Goal: Task Accomplishment & Management: Manage account settings

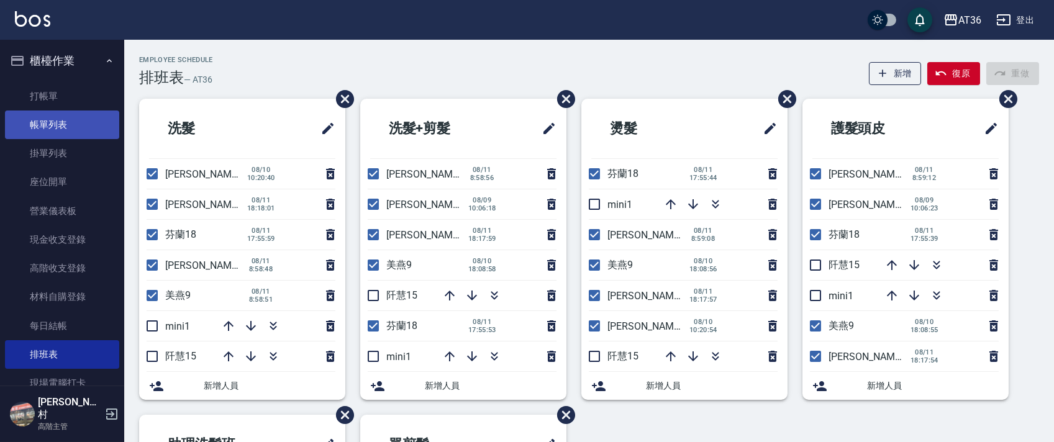
click at [74, 122] on link "帳單列表" at bounding box center [62, 125] width 114 height 29
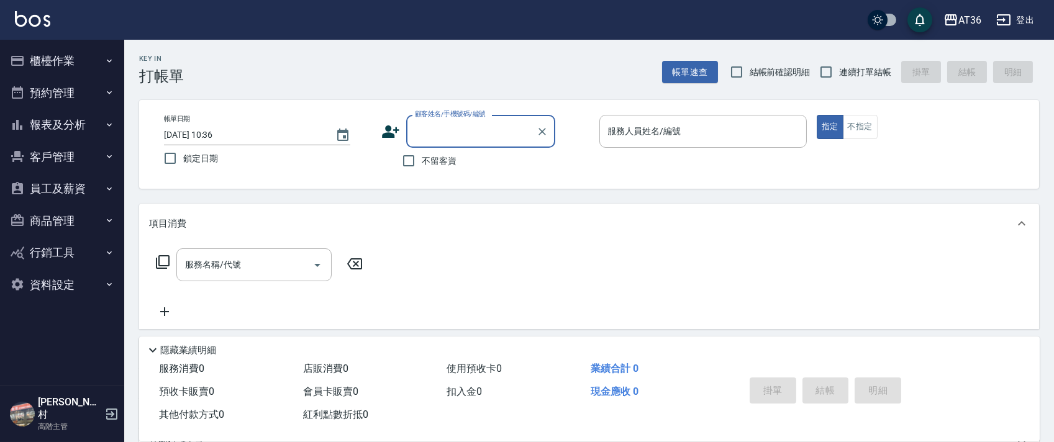
click at [63, 63] on button "櫃檯作業" at bounding box center [62, 61] width 114 height 32
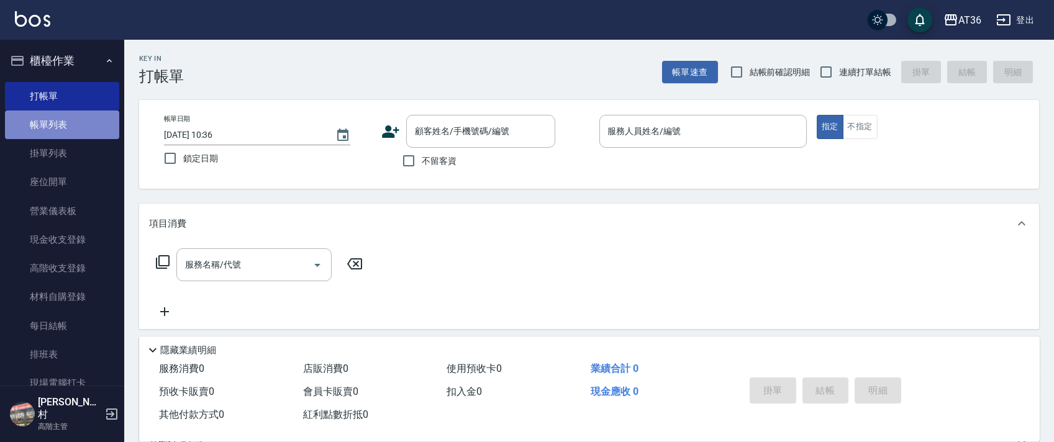
click at [68, 130] on link "帳單列表" at bounding box center [62, 125] width 114 height 29
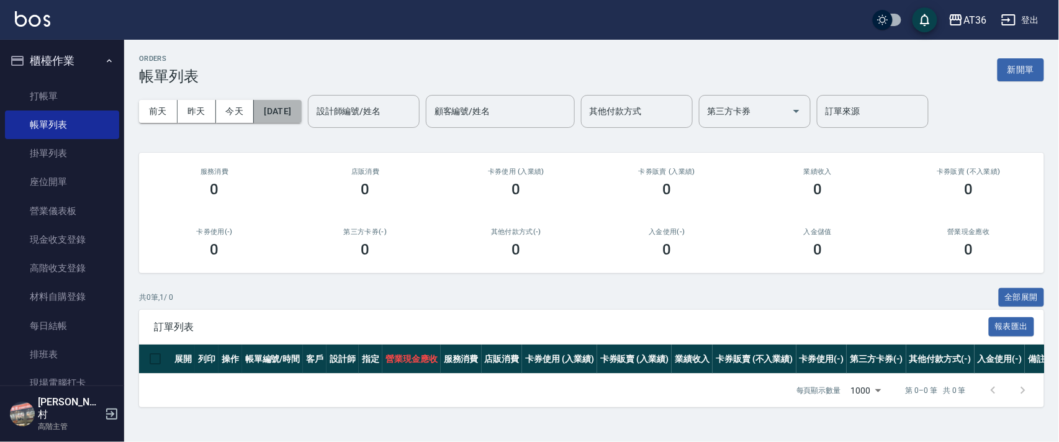
click at [301, 114] on button "[DATE]" at bounding box center [277, 111] width 47 height 23
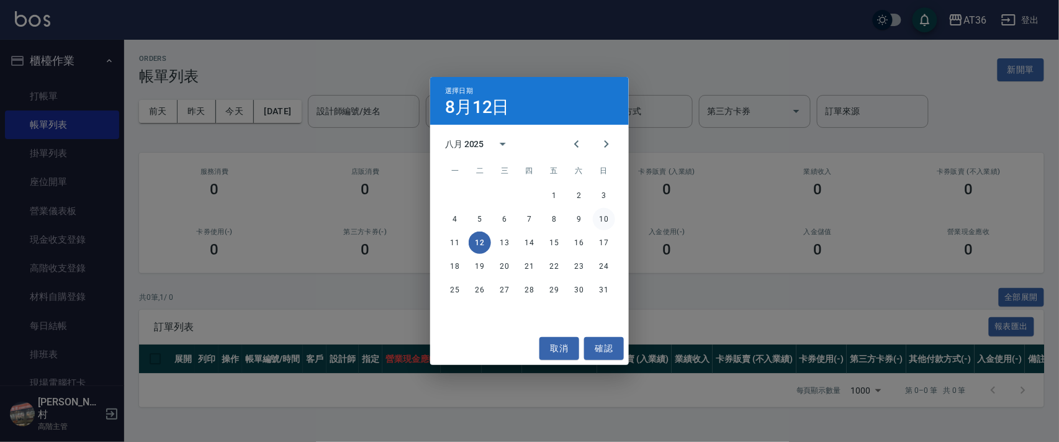
click at [602, 220] on button "10" at bounding box center [604, 219] width 22 height 22
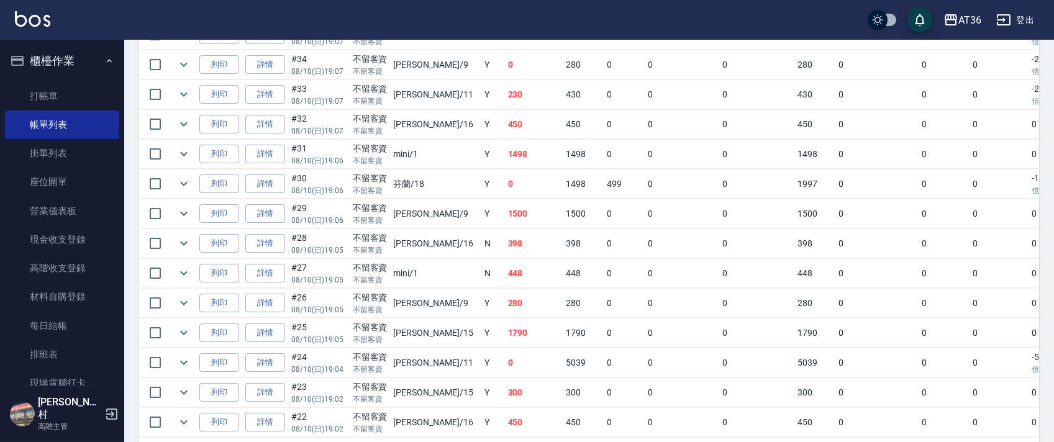
scroll to position [745, 0]
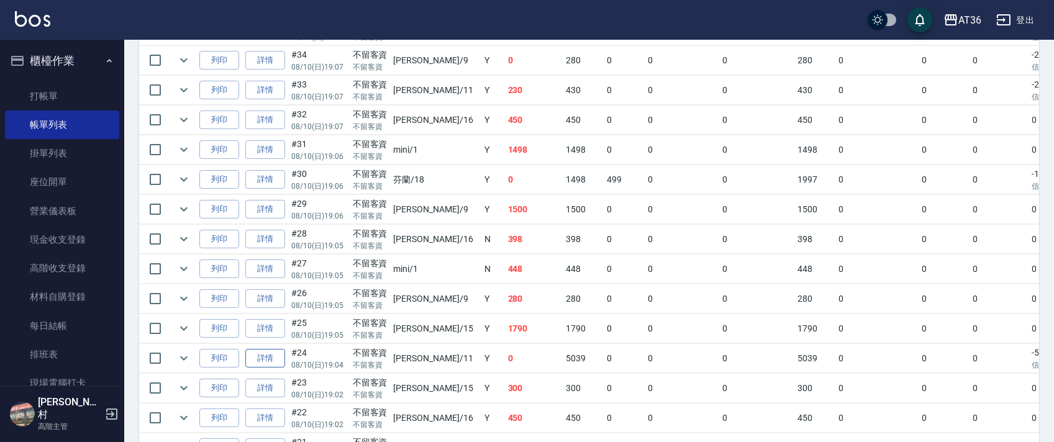
click at [274, 361] on link "詳情" at bounding box center [265, 358] width 40 height 19
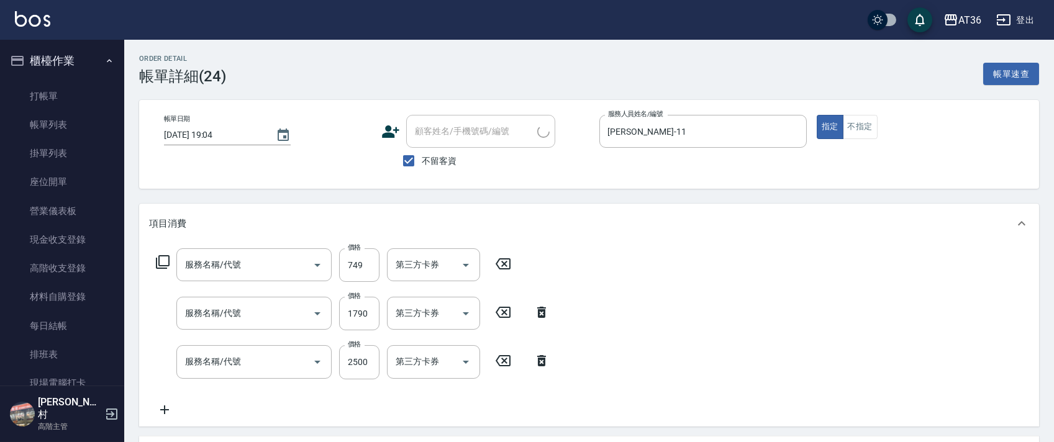
type input "[DATE] 19:04"
checkbox input "true"
type input "[PERSON_NAME]-11"
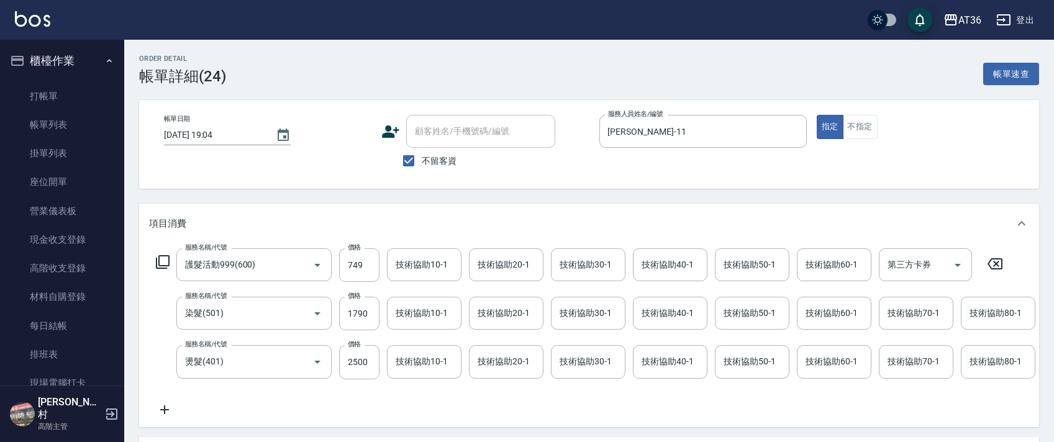
type input "護髮活動999(600)"
type input "染髮(501)"
type input "燙髮(401)"
click at [659, 258] on div "技術協助40-1 技術協助40-1" at bounding box center [670, 264] width 74 height 33
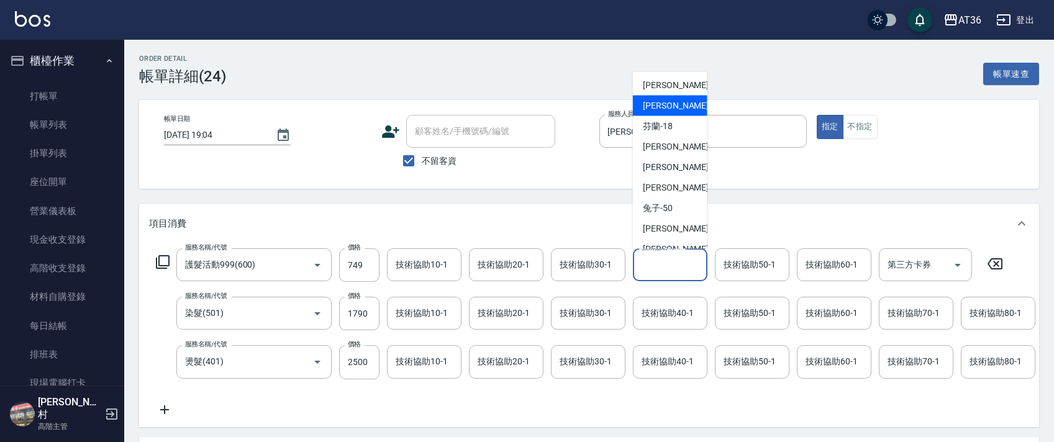
scroll to position [161, 0]
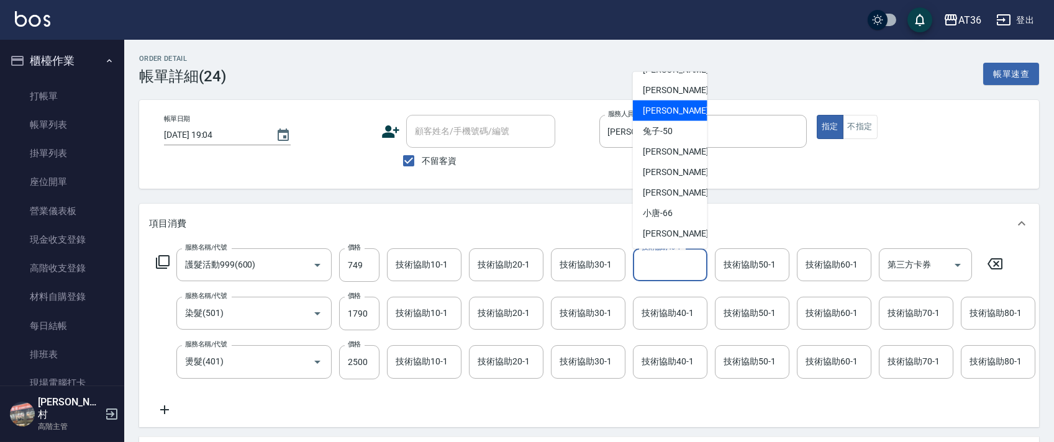
click at [674, 112] on div "佳佳 -36" at bounding box center [670, 111] width 74 height 20
type input "佳佳-36"
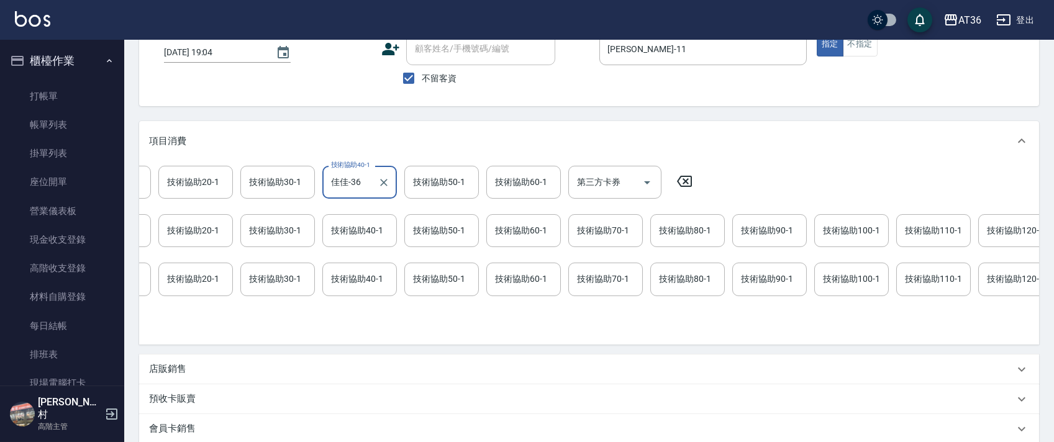
scroll to position [0, 312]
click at [842, 282] on div "技術協助100-1 技術協助100-1" at bounding box center [850, 279] width 74 height 33
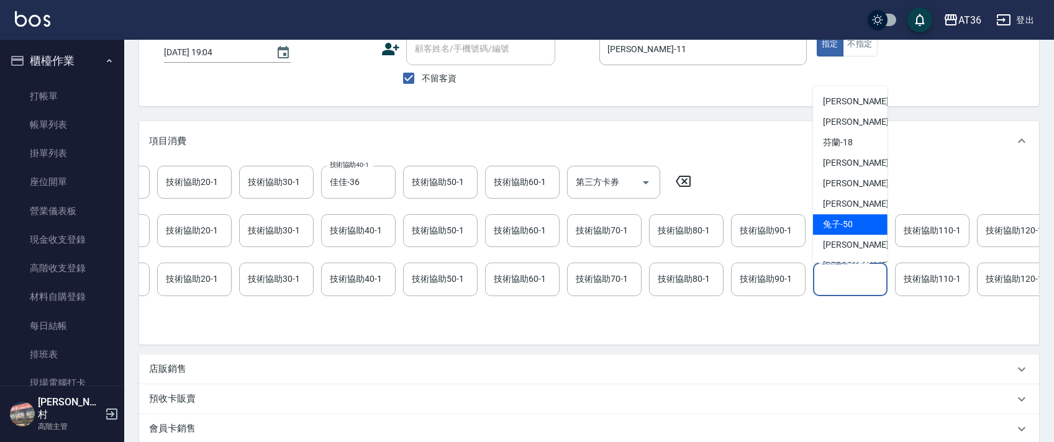
scroll to position [161, 0]
click at [849, 127] on span "佳佳 -36" at bounding box center [862, 124] width 78 height 13
type input "佳佳-36"
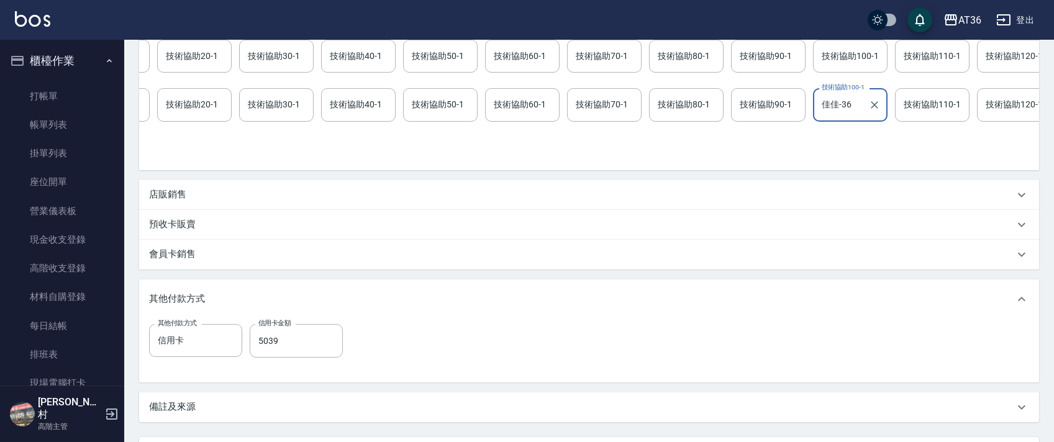
scroll to position [381, 0]
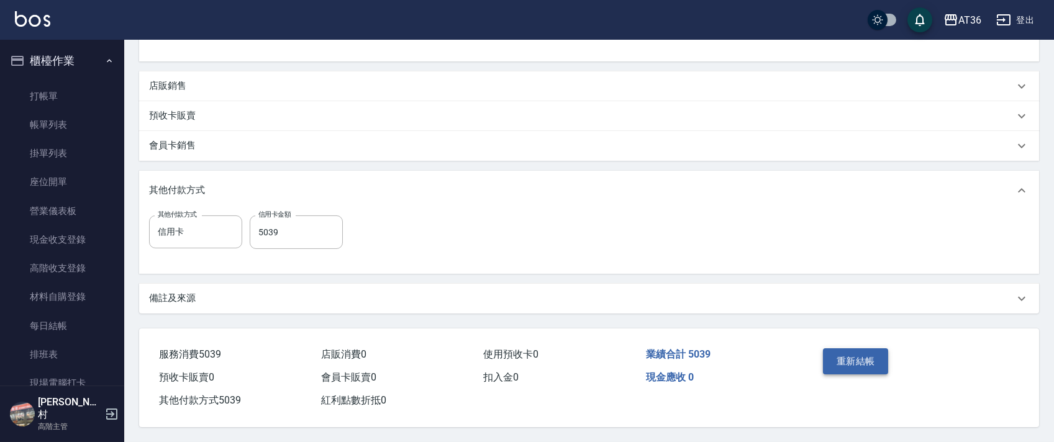
click at [851, 366] on button "重新結帳" at bounding box center [856, 361] width 66 height 26
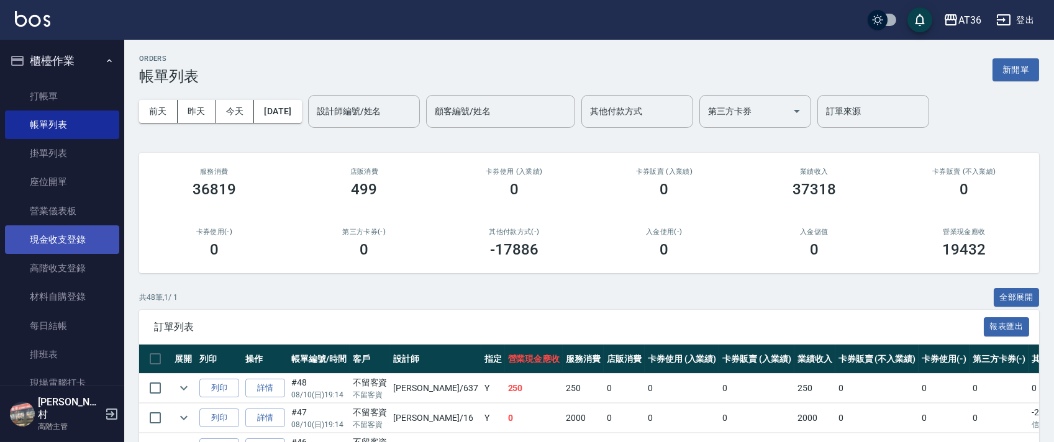
click at [61, 246] on link "現金收支登錄" at bounding box center [62, 239] width 114 height 29
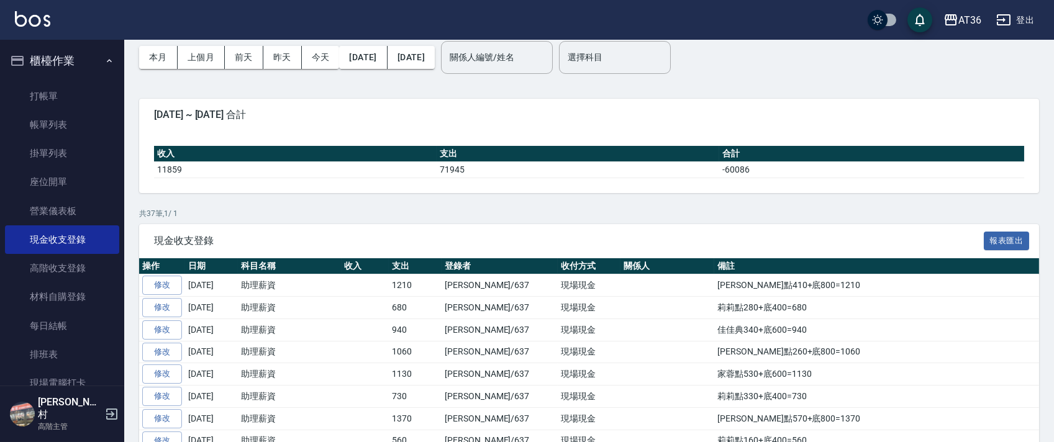
scroll to position [83, 0]
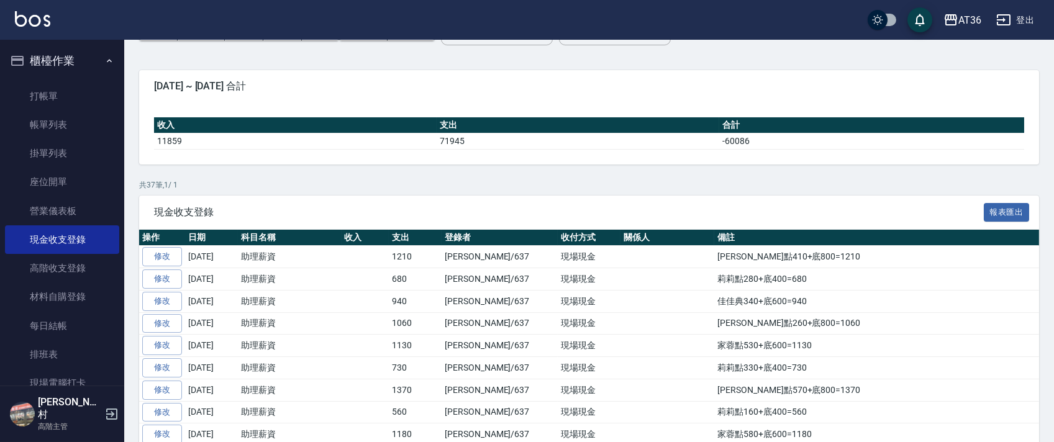
drag, startPoint x: 169, startPoint y: 304, endPoint x: 191, endPoint y: 276, distance: 34.5
click at [170, 303] on link "修改" at bounding box center [162, 301] width 40 height 19
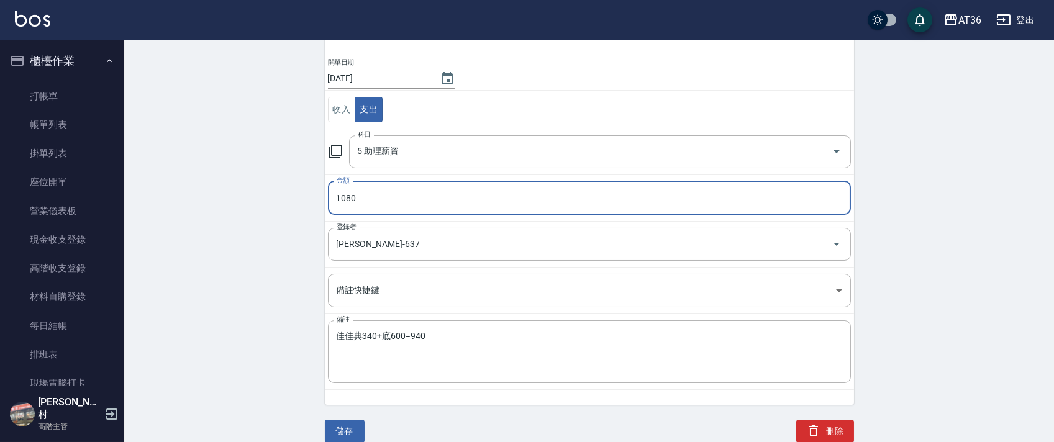
scroll to position [91, 0]
type input "1080"
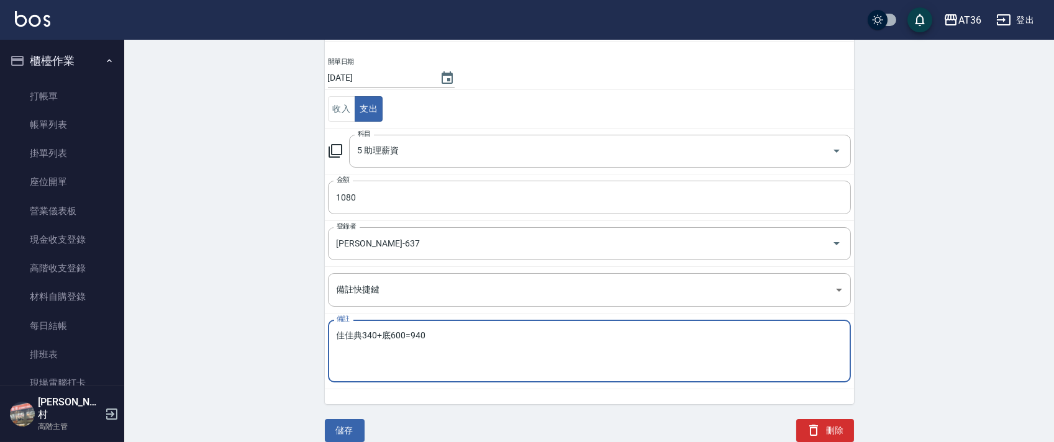
click at [361, 335] on textarea "佳佳典340+底600=940" at bounding box center [588, 351] width 505 height 42
click at [408, 339] on textarea "佳佳典480+底600=940" at bounding box center [588, 351] width 505 height 42
type textarea "佳佳典480+底600=1080"
click at [348, 433] on button "儲存" at bounding box center [345, 430] width 40 height 23
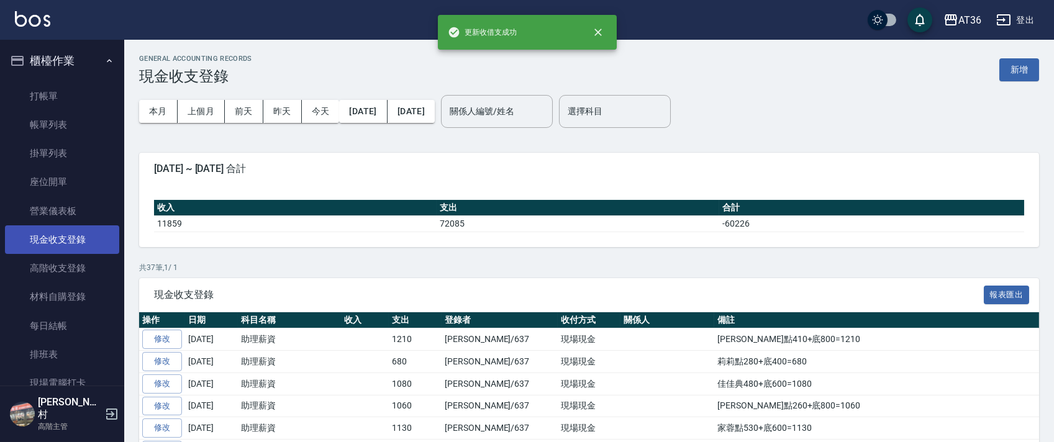
scroll to position [248, 0]
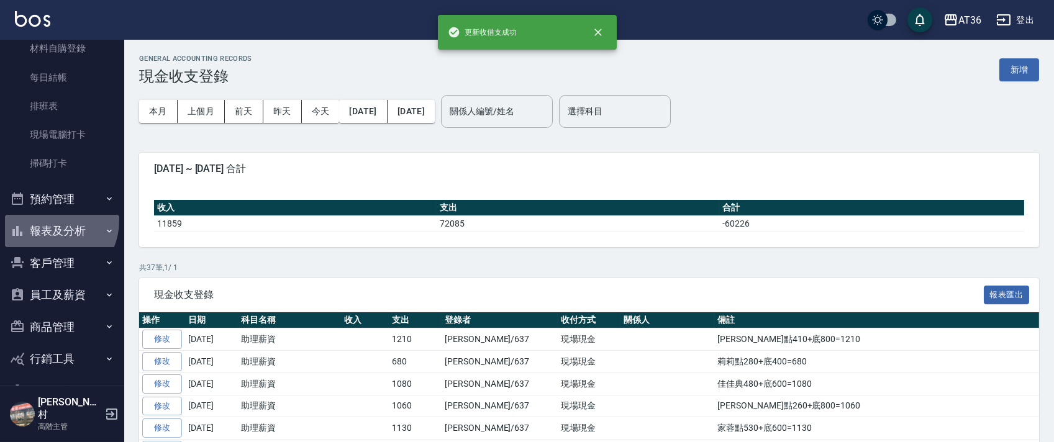
click at [47, 220] on button "報表及分析" at bounding box center [62, 231] width 114 height 32
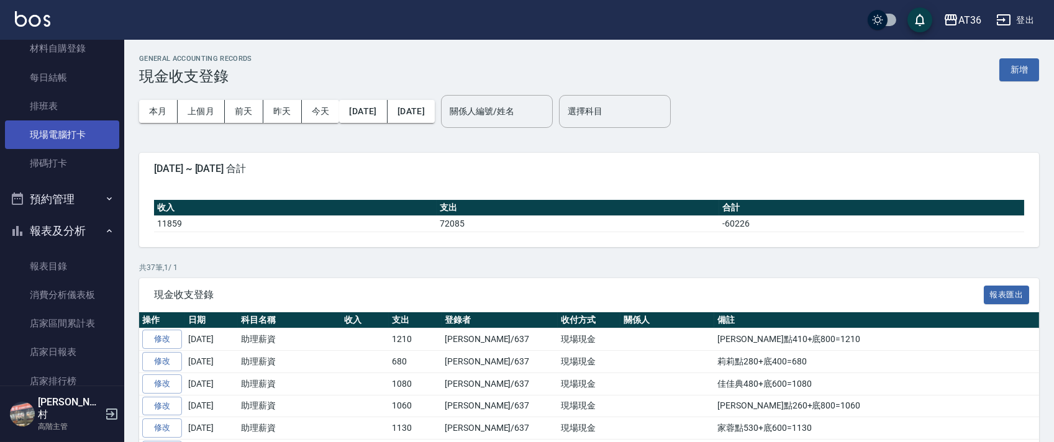
scroll to position [413, 0]
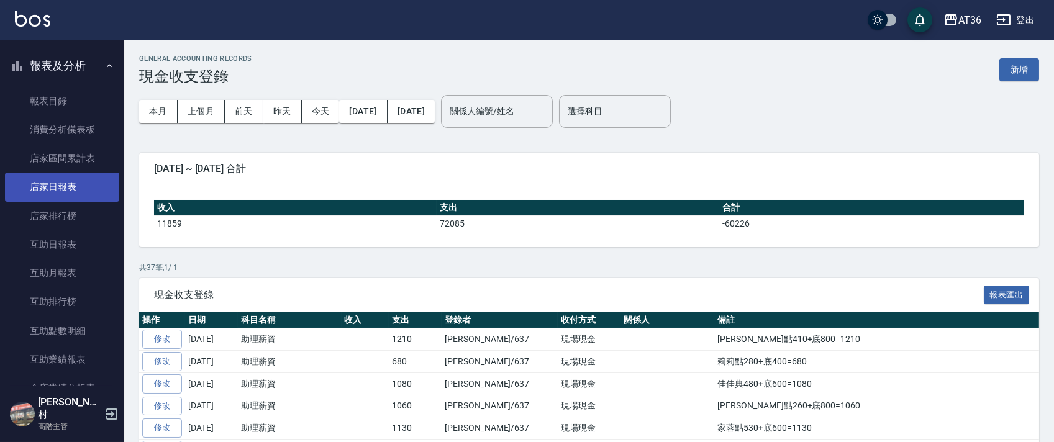
click at [62, 185] on link "店家日報表" at bounding box center [62, 187] width 114 height 29
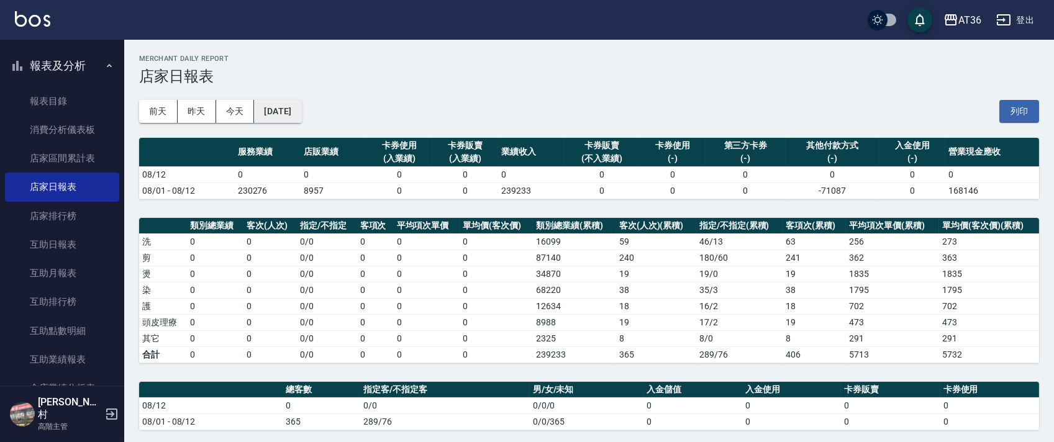
click at [301, 117] on button "[DATE]" at bounding box center [277, 111] width 47 height 23
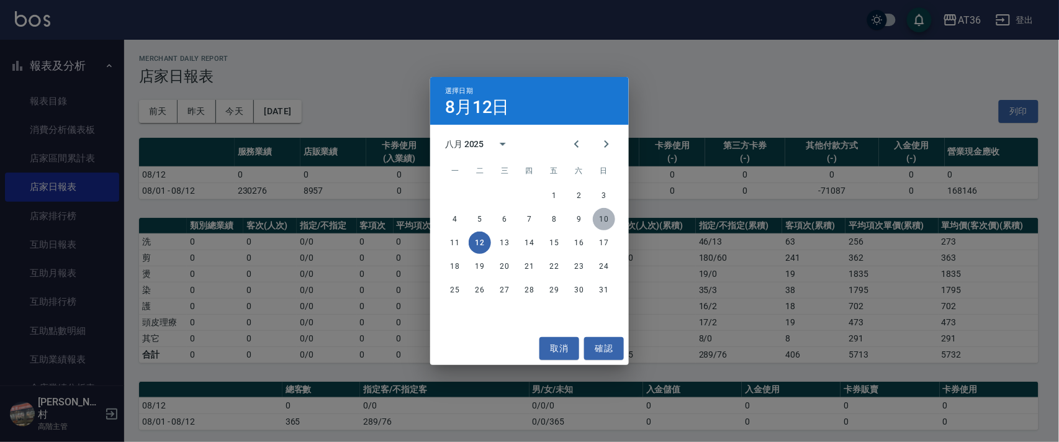
drag, startPoint x: 606, startPoint y: 219, endPoint x: 411, endPoint y: 201, distance: 195.8
click at [605, 219] on button "10" at bounding box center [604, 219] width 22 height 22
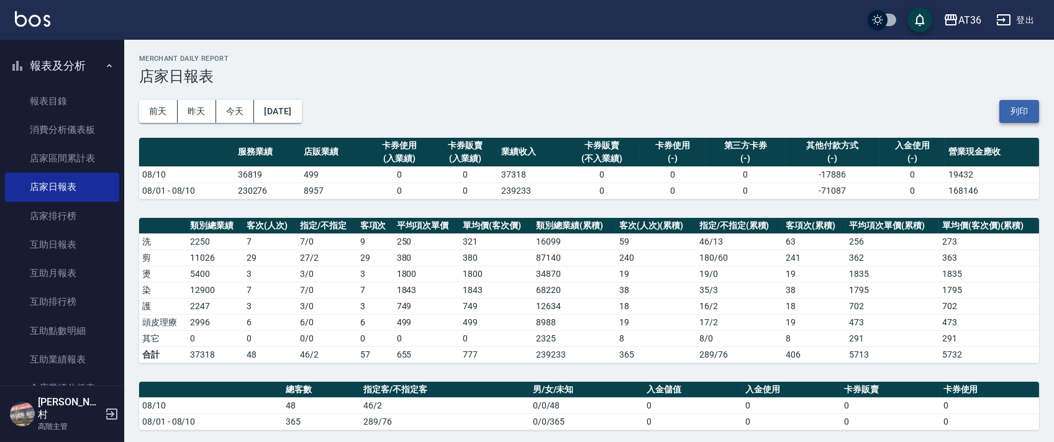
click at [1018, 119] on button "列印" at bounding box center [1019, 111] width 40 height 23
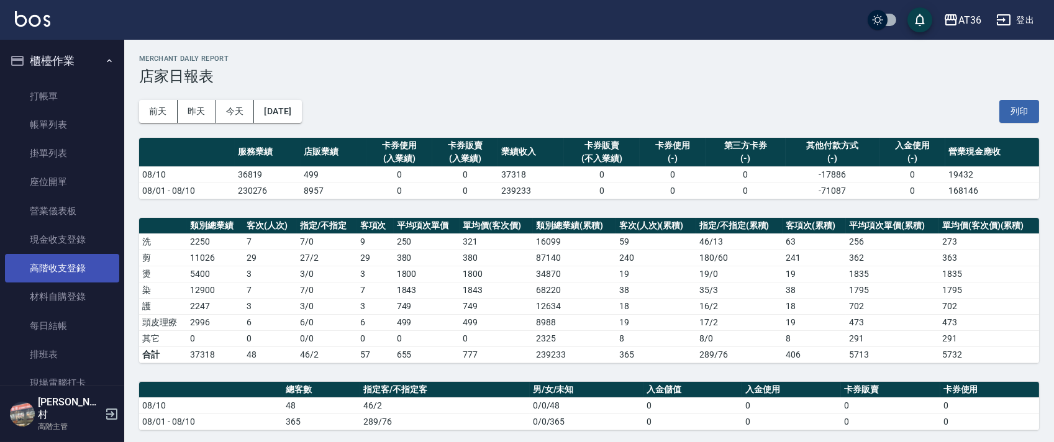
drag, startPoint x: 77, startPoint y: 352, endPoint x: 41, endPoint y: 274, distance: 85.5
click at [77, 350] on link "排班表" at bounding box center [62, 354] width 114 height 29
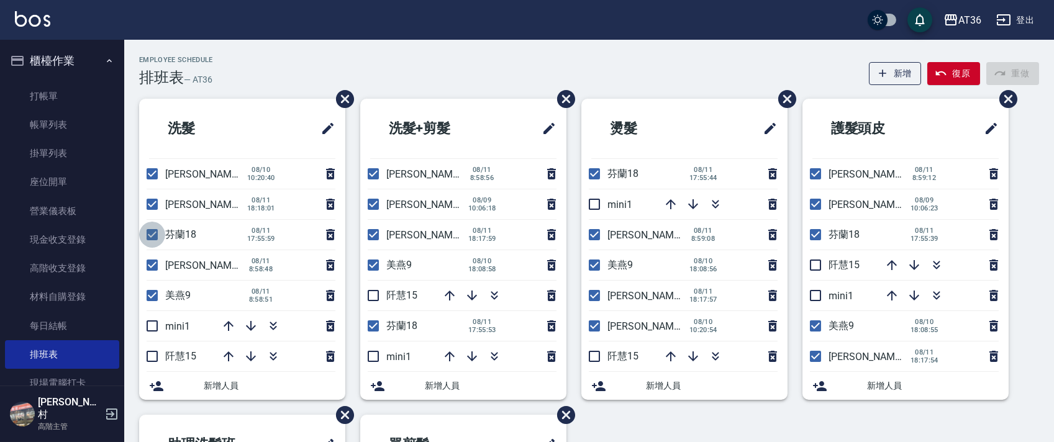
click at [150, 238] on input "checkbox" at bounding box center [152, 235] width 26 height 26
checkbox input "false"
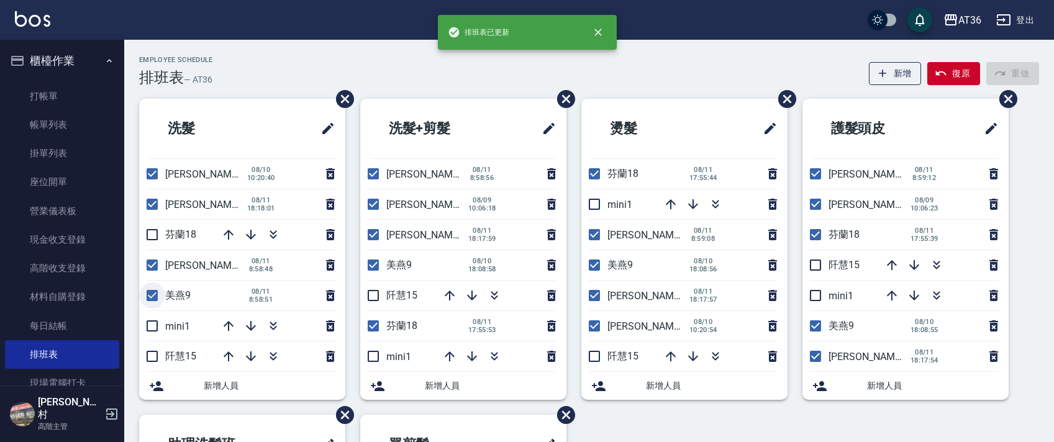
click at [155, 293] on input "checkbox" at bounding box center [152, 295] width 26 height 26
checkbox input "false"
click at [150, 319] on input "checkbox" at bounding box center [152, 326] width 26 height 26
checkbox input "true"
click at [376, 356] on input "checkbox" at bounding box center [373, 356] width 26 height 26
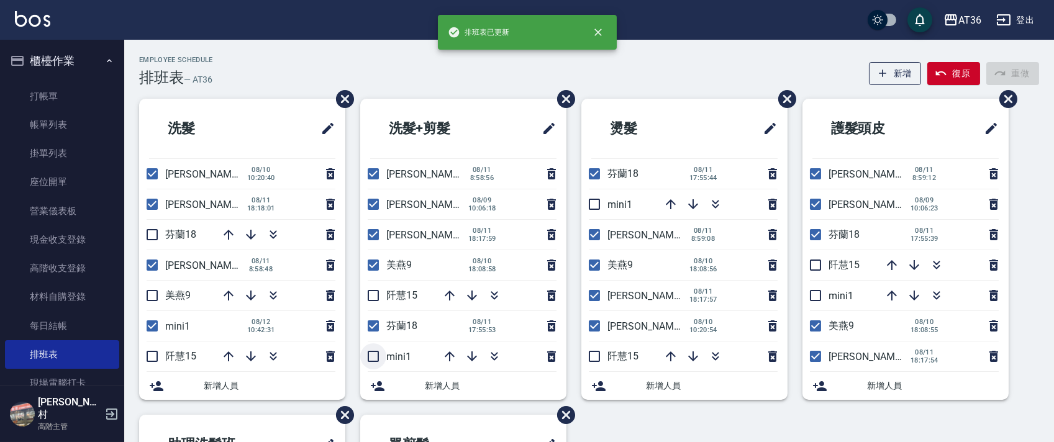
checkbox input "true"
click at [372, 268] on input "checkbox" at bounding box center [373, 265] width 26 height 26
checkbox input "false"
click at [371, 235] on input "checkbox" at bounding box center [373, 235] width 26 height 26
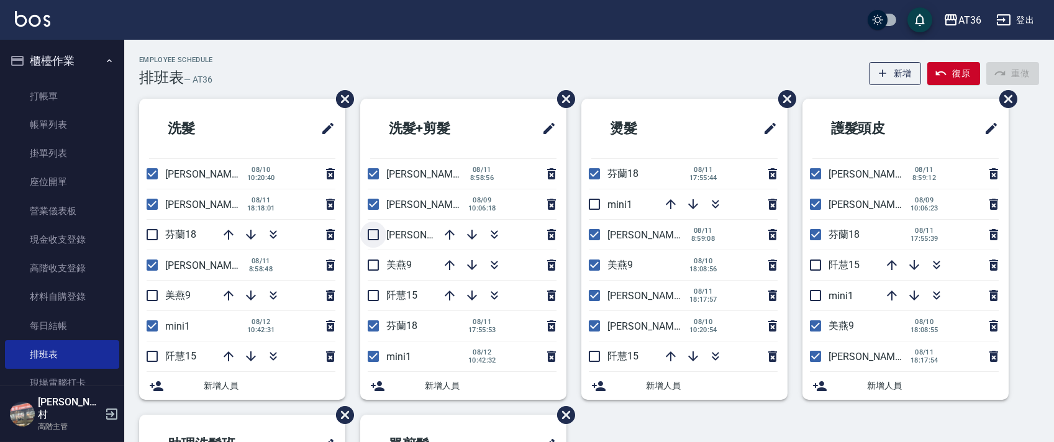
click at [369, 234] on input "checkbox" at bounding box center [373, 235] width 26 height 26
checkbox input "true"
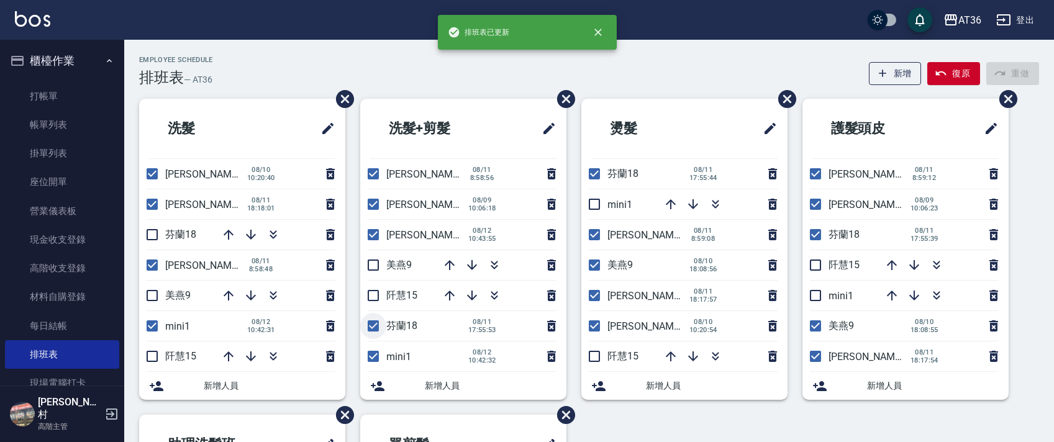
click at [368, 328] on input "checkbox" at bounding box center [373, 326] width 26 height 26
checkbox input "false"
click at [448, 264] on icon "button" at bounding box center [449, 265] width 15 height 15
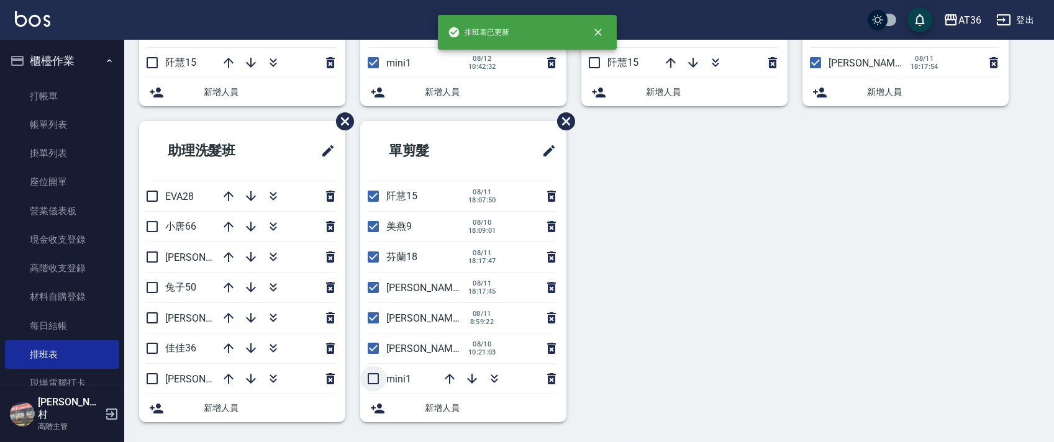
click at [372, 379] on input "checkbox" at bounding box center [373, 379] width 26 height 26
checkbox input "true"
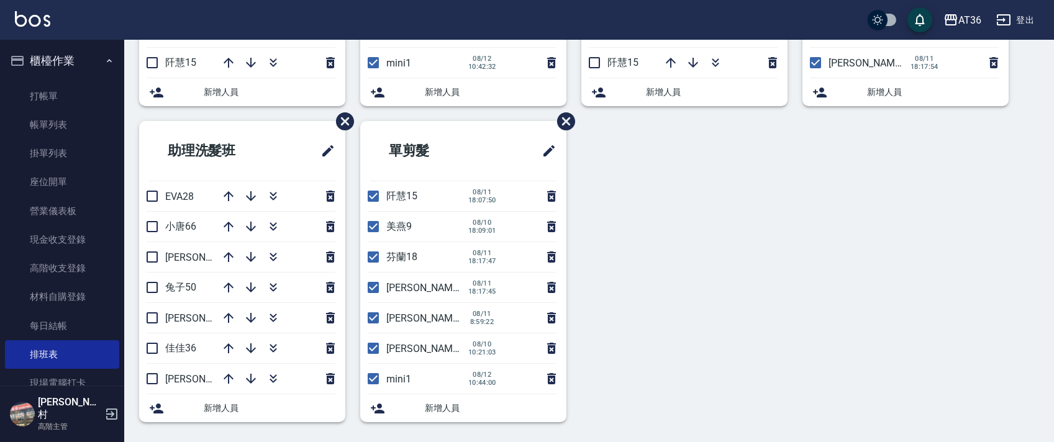
drag, startPoint x: 364, startPoint y: 195, endPoint x: 381, endPoint y: 207, distance: 20.4
click at [364, 196] on input "checkbox" at bounding box center [373, 196] width 26 height 26
checkbox input "false"
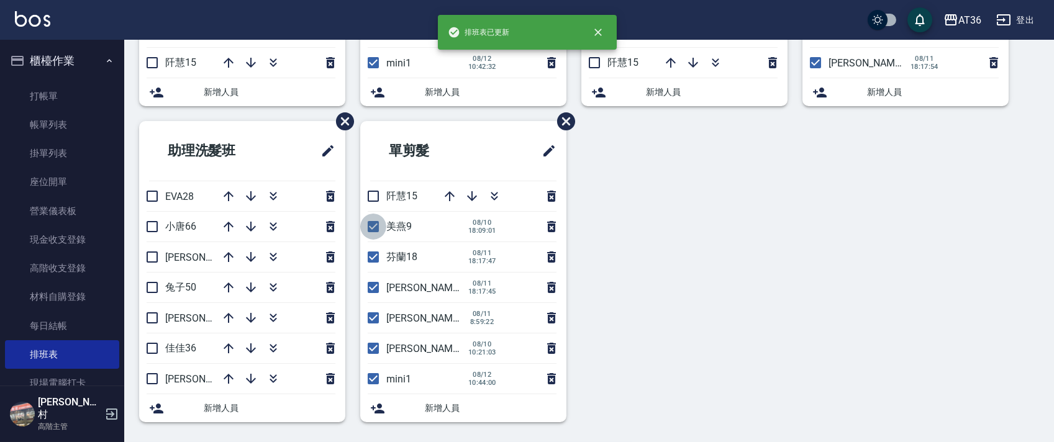
click at [372, 232] on input "checkbox" at bounding box center [373, 227] width 26 height 26
checkbox input "false"
click at [370, 258] on input "checkbox" at bounding box center [373, 257] width 26 height 26
checkbox input "false"
